Goal: Communication & Community: Share content

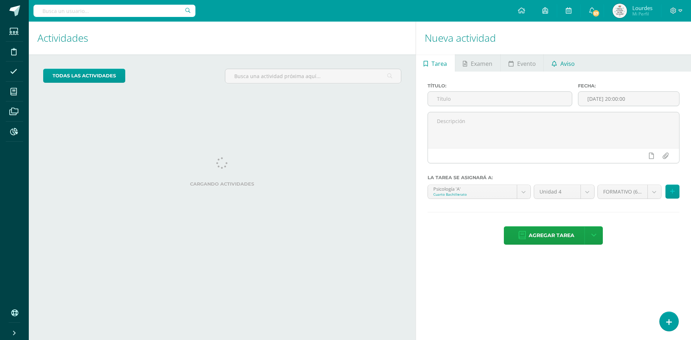
click at [555, 70] on link "Aviso" at bounding box center [563, 62] width 39 height 17
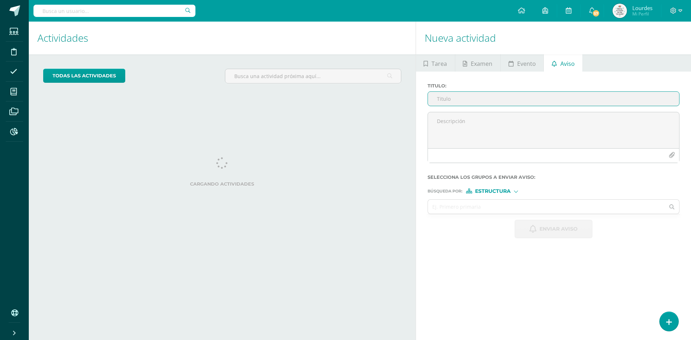
click at [460, 102] on input "Titulo :" at bounding box center [553, 99] width 251 height 14
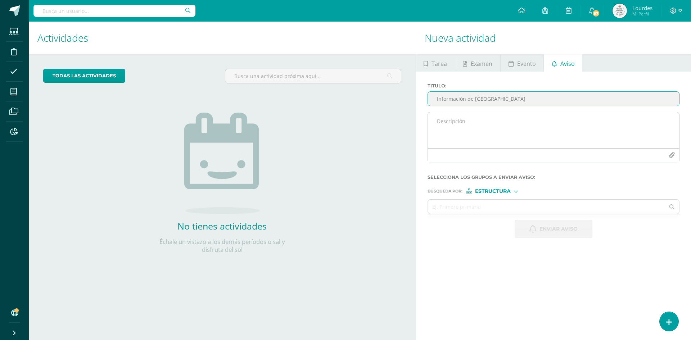
type input "Información de [GEOGRAPHIC_DATA]"
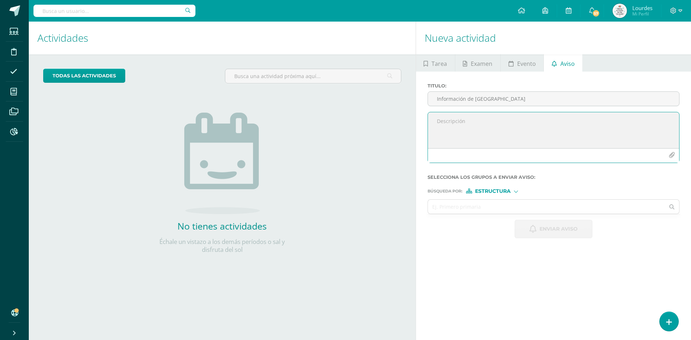
click at [433, 124] on textarea at bounding box center [553, 130] width 251 height 36
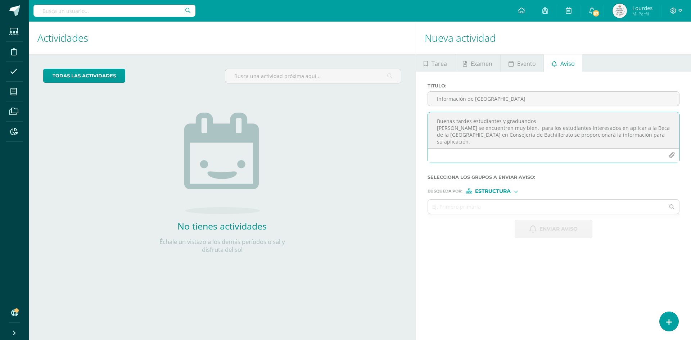
drag, startPoint x: 488, startPoint y: 142, endPoint x: 418, endPoint y: 107, distance: 78.4
click at [418, 107] on div "Titulo : Información de [GEOGRAPHIC_DATA] tardes estudiantes y graduandos Deseo…" at bounding box center [553, 161] width 275 height 178
paste textarea ", estimados estudiantes y graduandos: Espero que se encuentren muy bien. Les in…"
drag, startPoint x: 579, startPoint y: 131, endPoint x: 644, endPoint y: 132, distance: 64.8
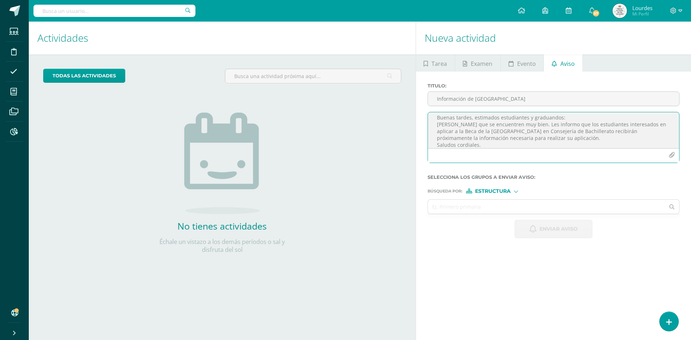
click at [644, 132] on textarea "Buenas tardes, estimados estudiantes y graduandos: [PERSON_NAME] que se encuent…" at bounding box center [553, 130] width 251 height 36
type textarea "Buenas tardes, estimados estudiantes y graduandos: [PERSON_NAME] que se encuent…"
click at [475, 212] on input "text" at bounding box center [546, 207] width 237 height 14
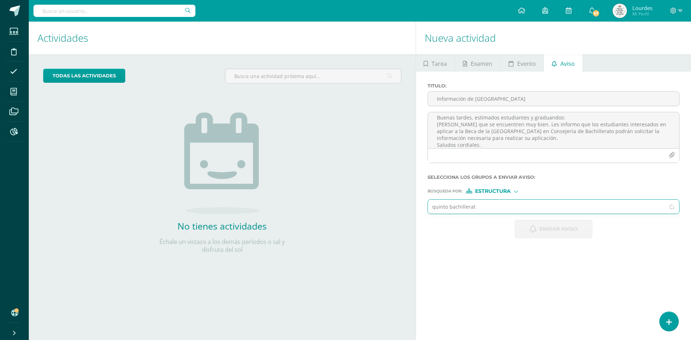
type input "quinto bachillerato"
drag, startPoint x: 492, startPoint y: 203, endPoint x: 398, endPoint y: 213, distance: 94.8
click at [398, 213] on div "Actividades Actividad todas las Actividades No tienes actividades Échale un vis…" at bounding box center [360, 181] width 668 height 318
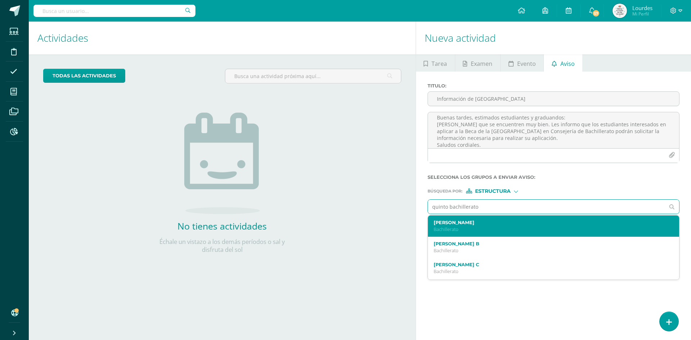
click at [445, 218] on div "[PERSON_NAME] Bachillerato" at bounding box center [553, 226] width 251 height 21
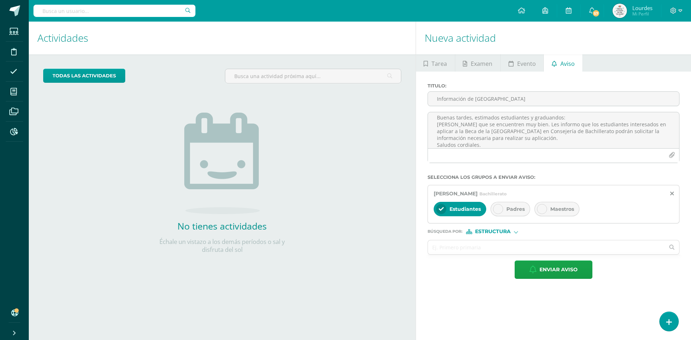
click at [505, 204] on div "Padres" at bounding box center [511, 209] width 40 height 14
click at [468, 241] on input "text" at bounding box center [546, 247] width 237 height 14
click at [550, 271] on span "Enviar aviso" at bounding box center [558, 270] width 38 height 18
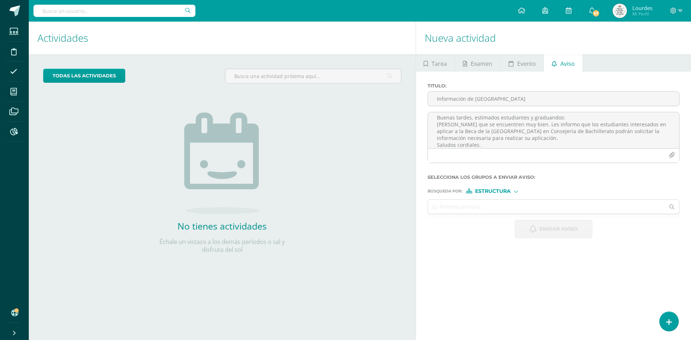
scroll to position [0, 0]
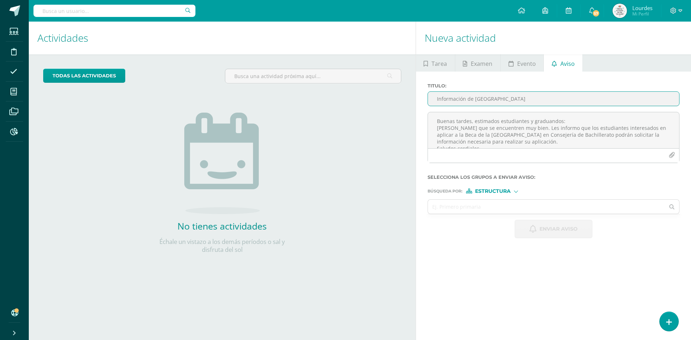
click at [458, 101] on input "Información de [GEOGRAPHIC_DATA]" at bounding box center [553, 99] width 251 height 14
type input "Información - [GEOGRAPHIC_DATA]"
click at [453, 127] on textarea "Buenas tardes, estimados estudiantes y graduandos: [PERSON_NAME] que se encuent…" at bounding box center [553, 130] width 251 height 36
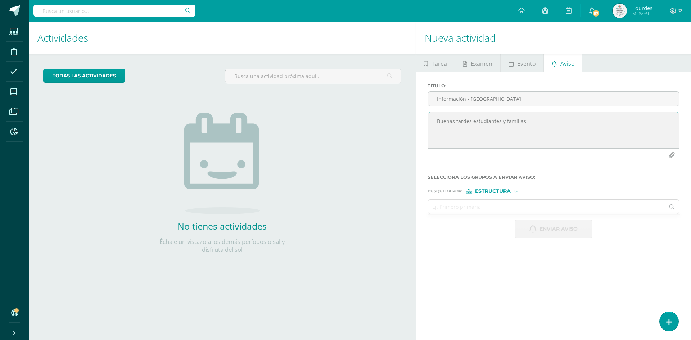
paste textarea "Tengo el gusto de informarles que la Asesora Pre Universitaria Internacional [P…"
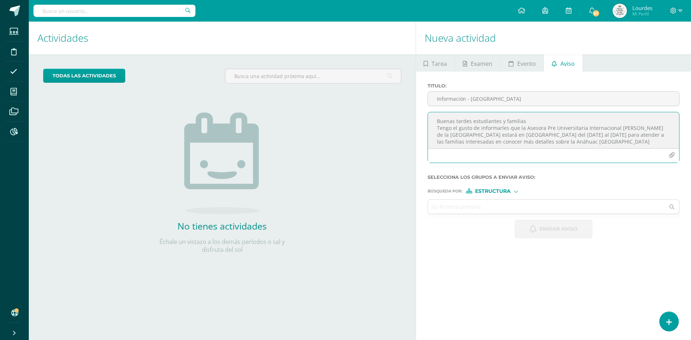
click at [436, 129] on textarea "Buenas tardes estudiantes y familias Tengo el gusto de informarles que la Aseso…" at bounding box center [553, 130] width 251 height 36
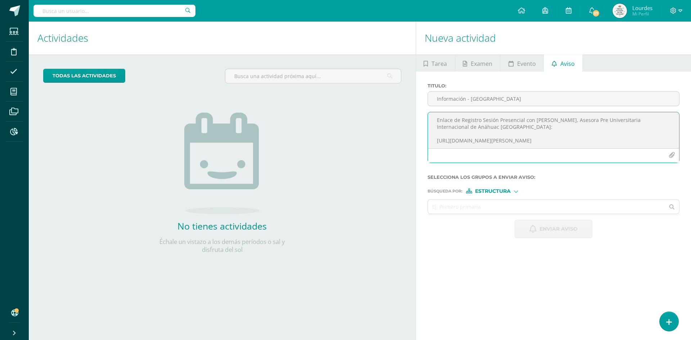
scroll to position [50, 0]
click at [537, 141] on textarea "Buenas tardes estudiantes y familias Tengo el gusto de informarles que la Aseso…" at bounding box center [553, 130] width 251 height 36
type textarea "Buenas tardes estudiantes y familias Tengo el gusto de informarles que la Aseso…"
click at [448, 205] on input "text" at bounding box center [546, 207] width 237 height 14
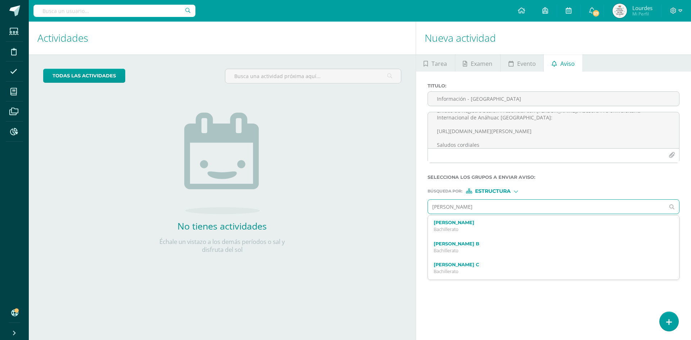
type input "quinto"
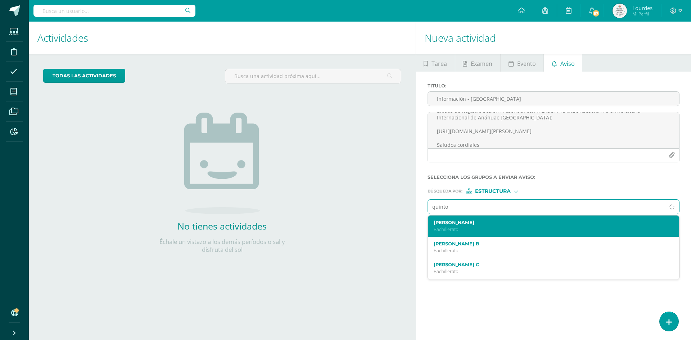
click at [444, 230] on p "Bachillerato" at bounding box center [548, 229] width 229 height 6
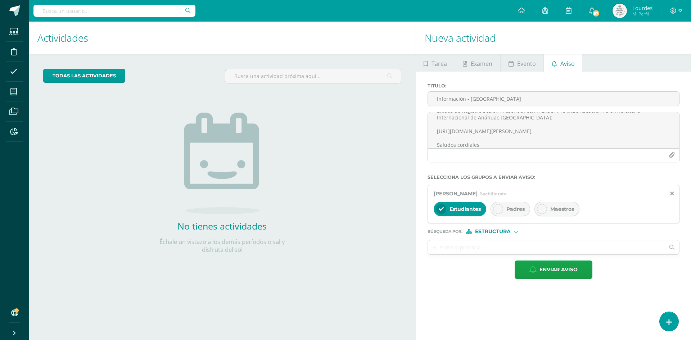
click at [511, 209] on span "Padres" at bounding box center [515, 209] width 18 height 6
click at [546, 274] on span "Enviar aviso" at bounding box center [558, 270] width 38 height 18
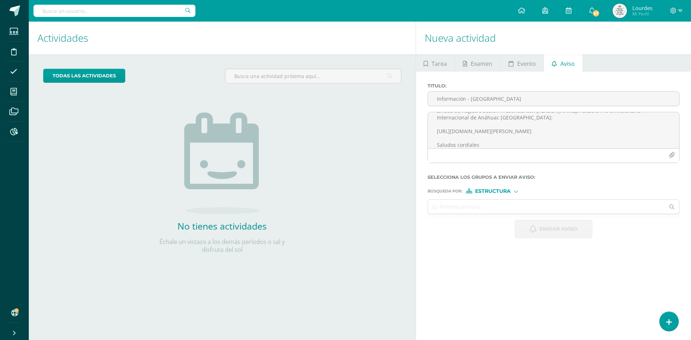
scroll to position [0, 0]
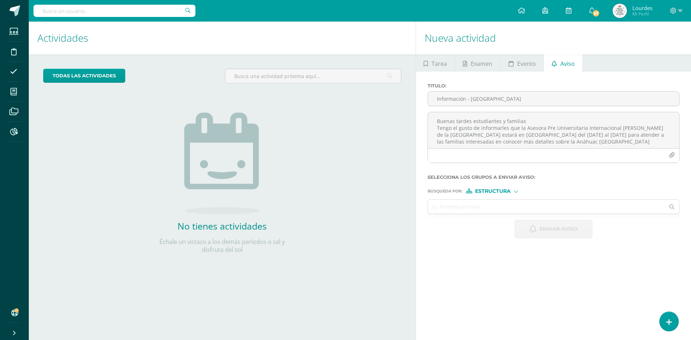
click at [497, 192] on span "Estructura" at bounding box center [493, 191] width 36 height 4
click at [495, 208] on span "Persona" at bounding box center [496, 210] width 26 height 4
click at [455, 208] on input "text" at bounding box center [546, 207] width 237 height 14
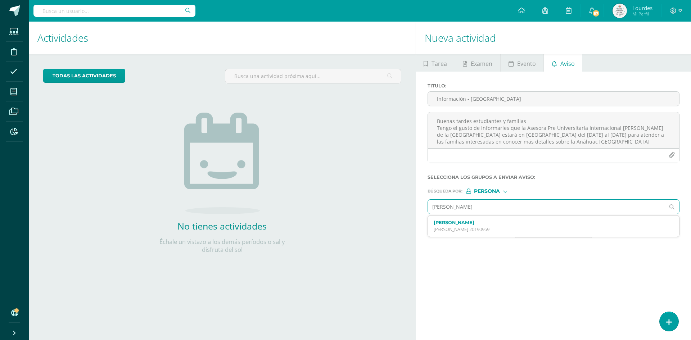
click at [496, 209] on input "[PERSON_NAME]" at bounding box center [546, 207] width 237 height 14
type input "[PERSON_NAME]"
